Goal: Find specific page/section: Find specific page/section

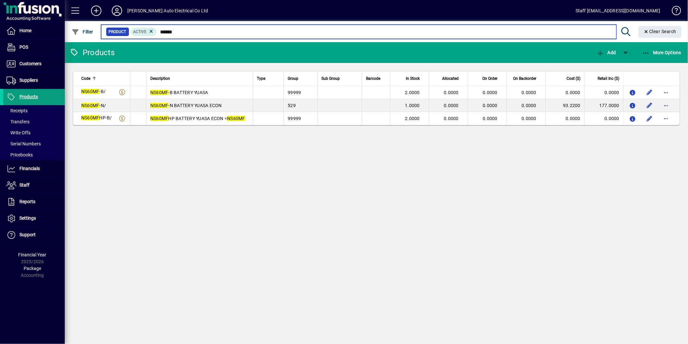
click at [171, 33] on input "******" at bounding box center [384, 31] width 454 height 9
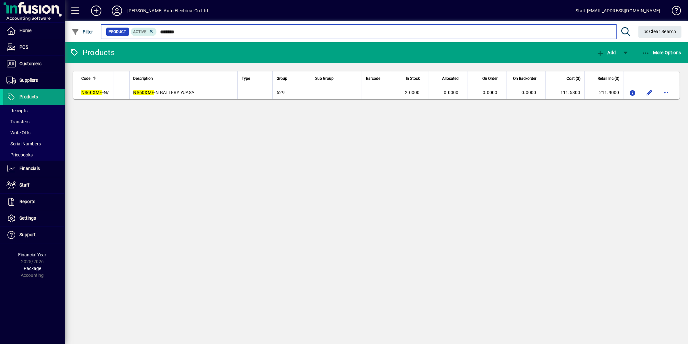
type input "******"
